Goal: Transaction & Acquisition: Subscribe to service/newsletter

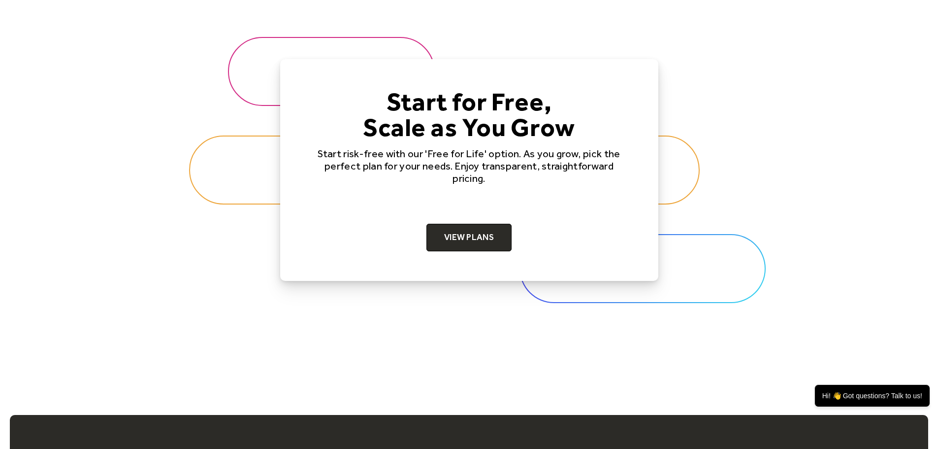
scroll to position [3201, 0]
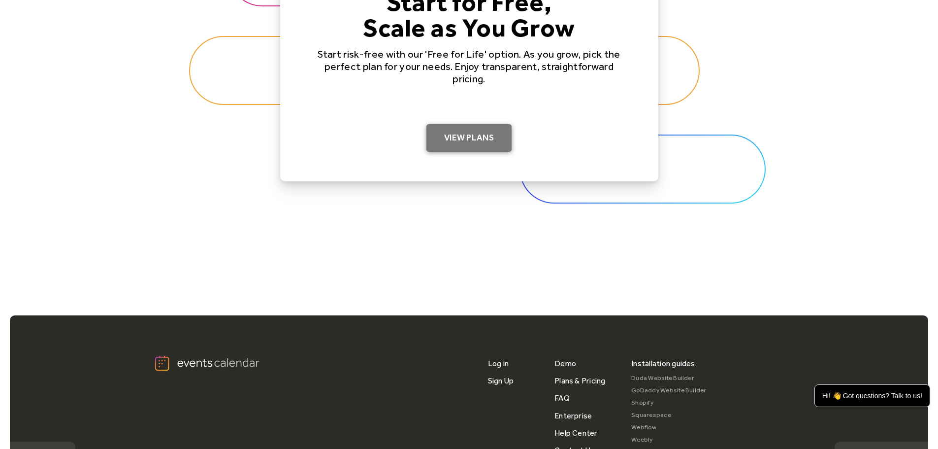
click at [484, 137] on link "View Plans" at bounding box center [468, 138] width 85 height 28
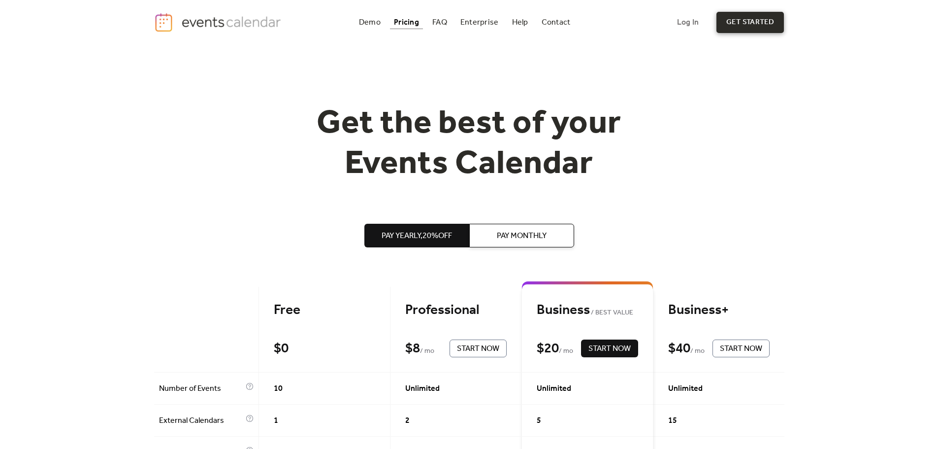
click at [753, 21] on link "get started" at bounding box center [749, 22] width 67 height 21
